Goal: Task Accomplishment & Management: Manage account settings

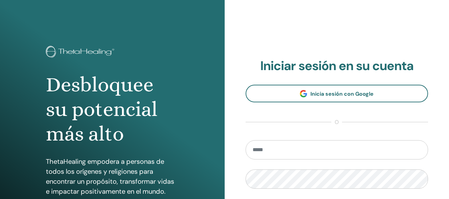
scroll to position [66, 0]
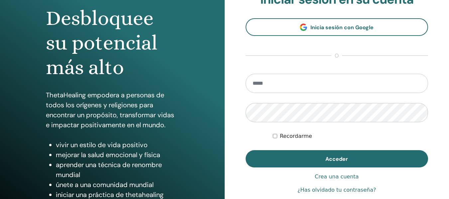
type input "**********"
click at [272, 135] on form "**********" at bounding box center [336, 121] width 183 height 94
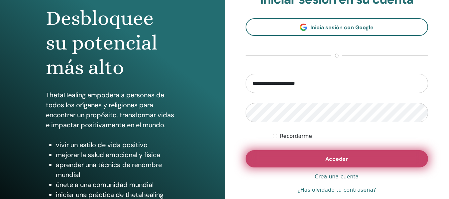
click at [305, 154] on button "Acceder" at bounding box center [336, 158] width 183 height 17
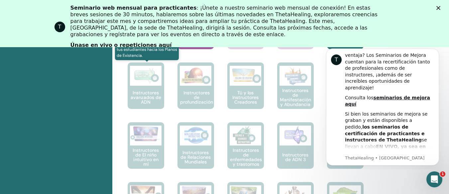
scroll to position [217, 0]
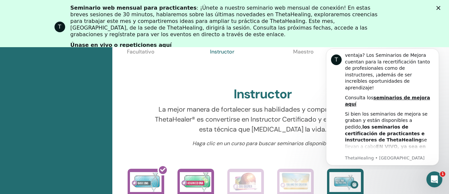
click at [297, 61] on p "Maestro" at bounding box center [303, 63] width 28 height 28
click at [437, 50] on icon "Descartar notificación" at bounding box center [436, 50] width 2 height 2
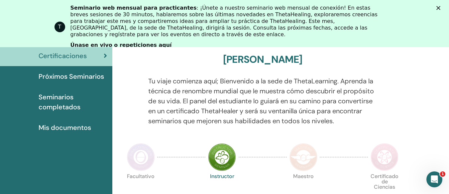
scroll to position [59, 0]
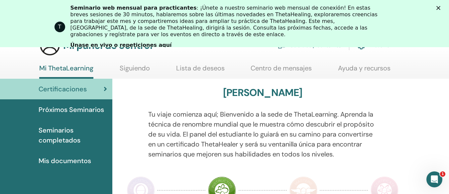
click at [440, 8] on polygon "Cerrar" at bounding box center [438, 8] width 4 height 4
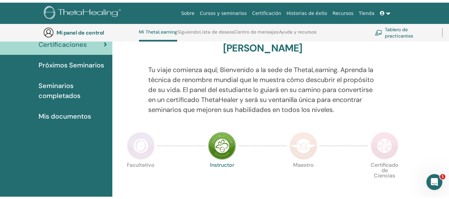
scroll to position [0, 0]
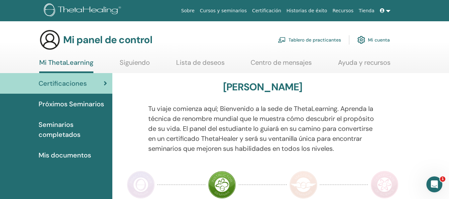
click at [87, 81] on div "Certificaciones" at bounding box center [56, 83] width 102 height 10
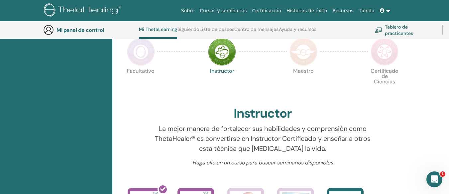
scroll to position [217, 0]
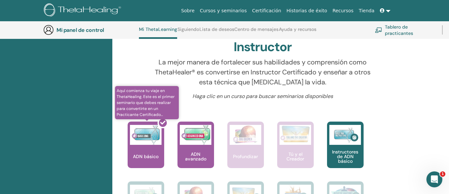
click at [146, 145] on div at bounding box center [150, 148] width 37 height 60
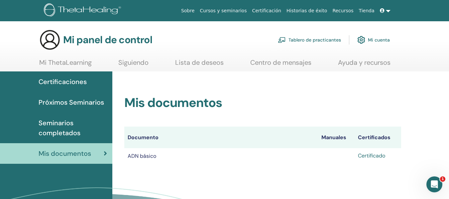
click at [379, 155] on font "Certificado" at bounding box center [371, 155] width 27 height 7
